Goal: Go to known website: Access a specific website the user already knows

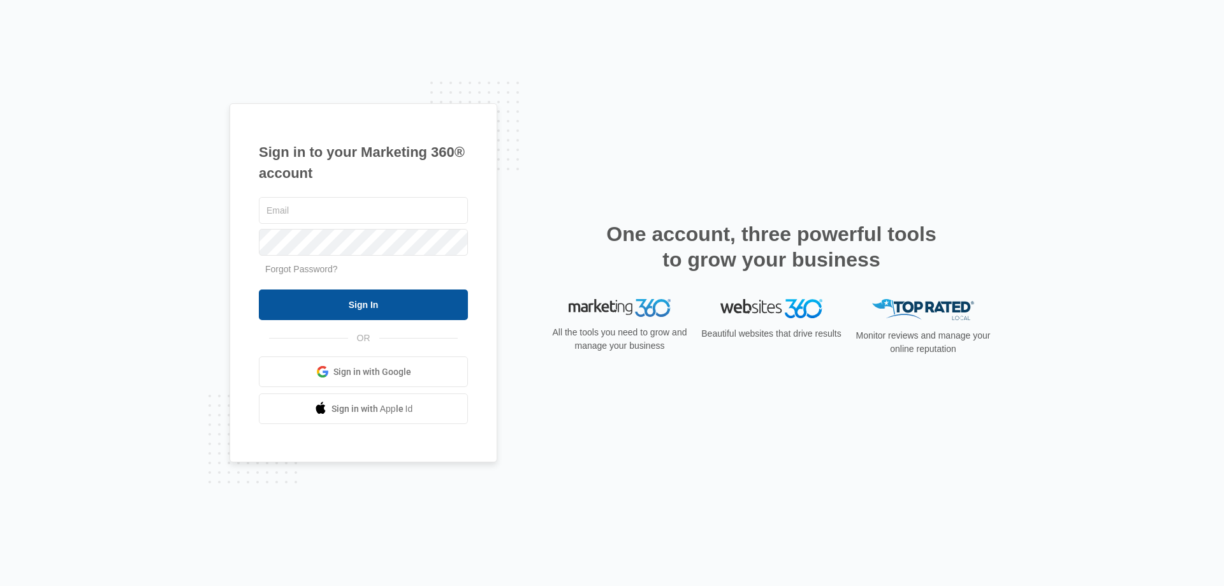
type input "[PERSON_NAME][EMAIL_ADDRESS][DOMAIN_NAME]"
click at [309, 294] on input "Sign In" at bounding box center [363, 304] width 209 height 31
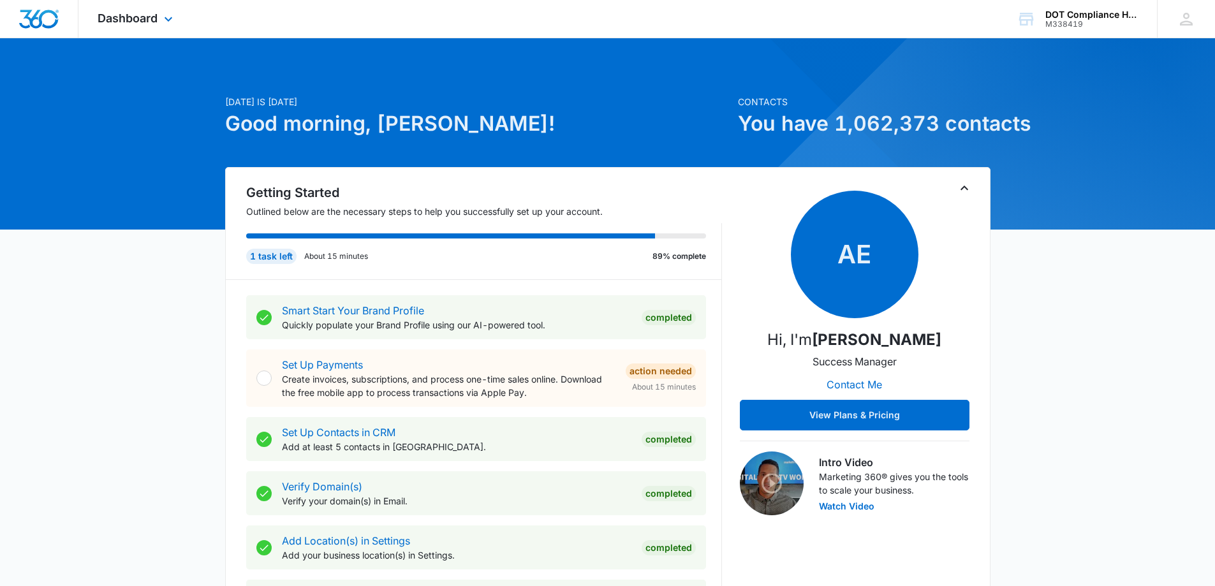
click at [177, 21] on div "Dashboard Apps Reputation Forms CRM Email Social Content Ads Intelligence Files…" at bounding box center [136, 19] width 117 height 38
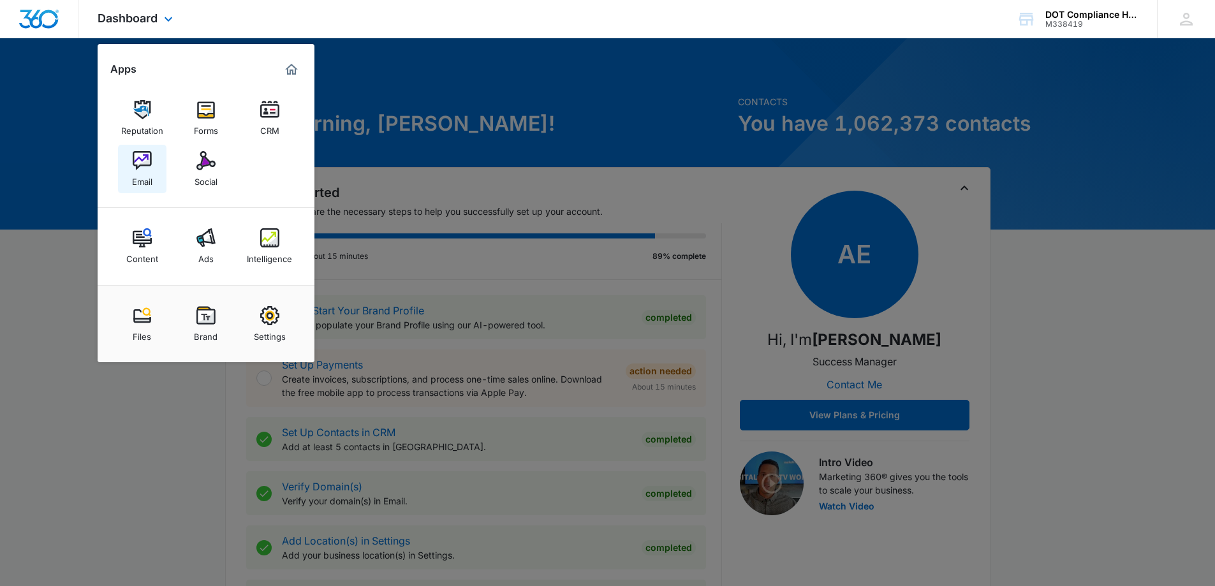
click at [143, 185] on div "Email" at bounding box center [142, 178] width 20 height 17
